Goal: Task Accomplishment & Management: Use online tool/utility

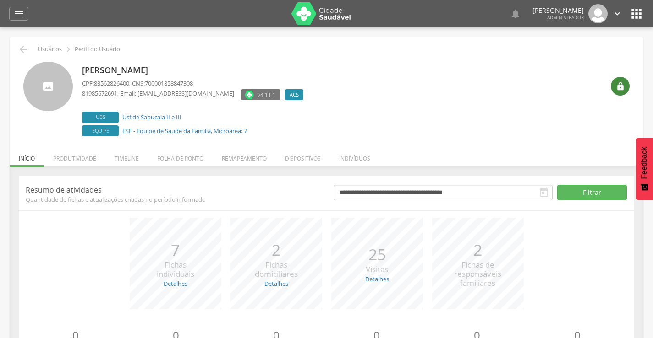
click at [617, 88] on icon "" at bounding box center [620, 86] width 9 height 9
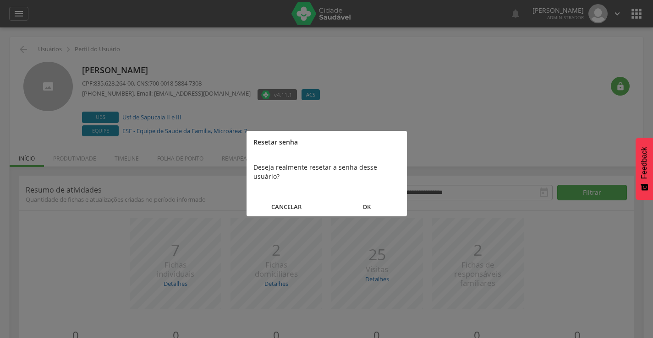
click at [368, 199] on button "OK" at bounding box center [367, 207] width 80 height 20
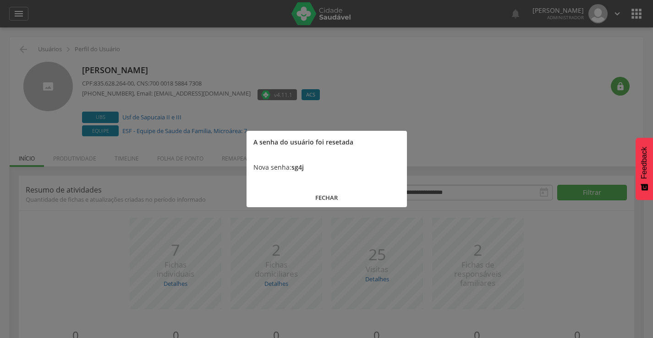
click at [328, 197] on button "FECHAR" at bounding box center [326, 198] width 160 height 20
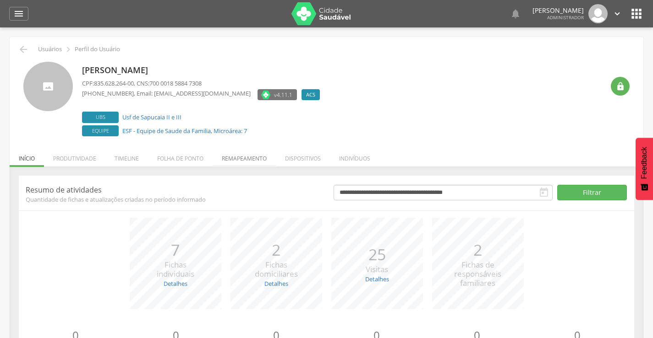
click at [237, 161] on li "Remapeamento" at bounding box center [243, 157] width 63 height 22
click at [237, 161] on ul "Início Produtividade Timeline Folha de ponto Remapeamento Gerenciar acesso Quar…" at bounding box center [326, 159] width 633 height 8
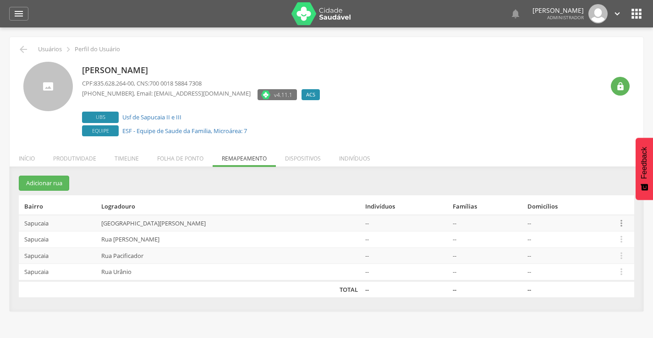
click at [617, 223] on icon "" at bounding box center [621, 223] width 10 height 10
click at [581, 176] on link "Alocar famílias" at bounding box center [589, 175] width 72 height 11
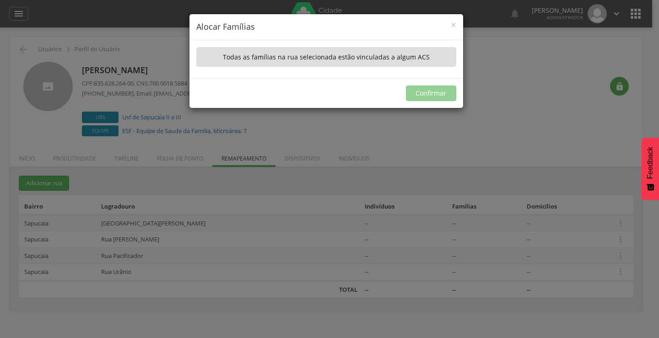
click at [532, 114] on div "× Alocar Famílias A lista abaixo apresenta as casas da Rua [PERSON_NAME] que nã…" at bounding box center [329, 169] width 659 height 338
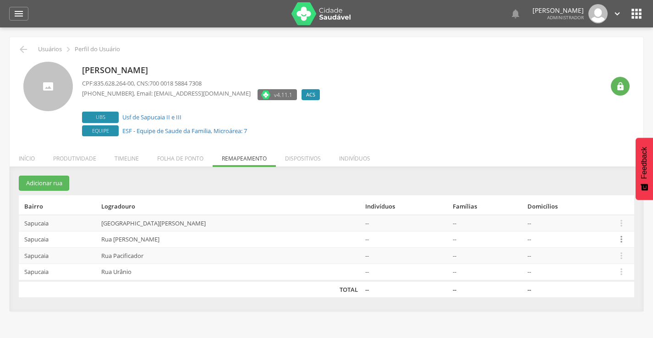
click at [616, 242] on icon "" at bounding box center [621, 239] width 10 height 10
click at [585, 193] on link "Alocar famílias" at bounding box center [589, 191] width 72 height 11
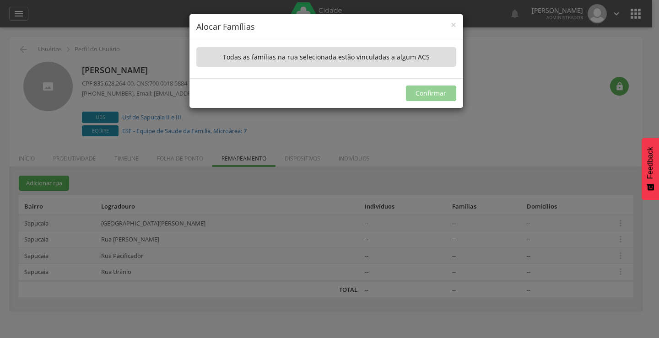
click at [538, 136] on div "× Alocar Famílias A lista abaixo apresenta as casas da Rua [PERSON_NAME] que nã…" at bounding box center [329, 169] width 659 height 338
